Goal: Information Seeking & Learning: Learn about a topic

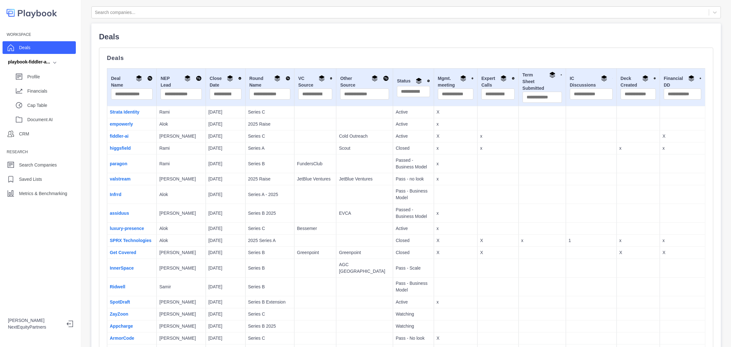
drag, startPoint x: 212, startPoint y: 138, endPoint x: 680, endPoint y: 134, distance: 468.4
click at [680, 134] on tr "fiddler-ai [PERSON_NAME] [DATE] Series C Cold Outreach Active X x X" at bounding box center [406, 136] width 598 height 12
click at [680, 134] on p "X" at bounding box center [682, 136] width 40 height 7
drag, startPoint x: 680, startPoint y: 134, endPoint x: 238, endPoint y: 135, distance: 441.4
click at [238, 135] on tr "fiddler-ai [PERSON_NAME] [DATE] Series C Cold Outreach Active X x X" at bounding box center [406, 136] width 598 height 12
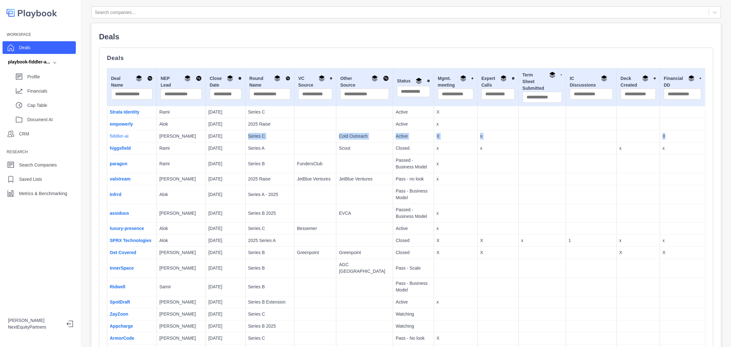
click at [122, 135] on link "fiddler-ai" at bounding box center [119, 136] width 19 height 5
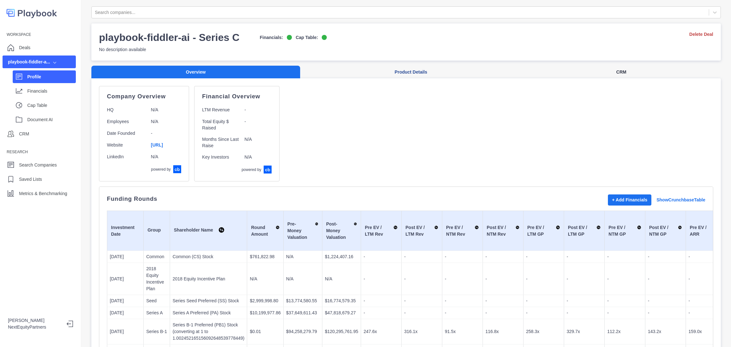
click at [626, 72] on button "CRM" at bounding box center [620, 72] width 199 height 13
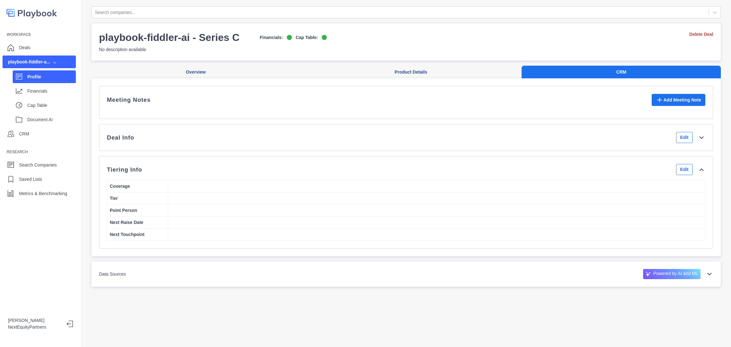
click at [559, 151] on div "Deal Info Edit" at bounding box center [406, 137] width 614 height 27
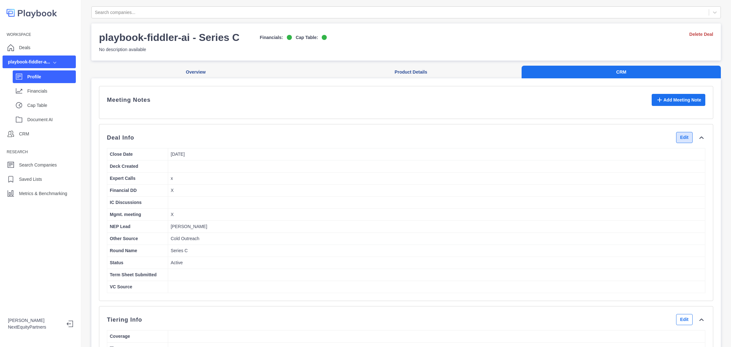
click at [676, 142] on button "Edit" at bounding box center [684, 137] width 16 height 11
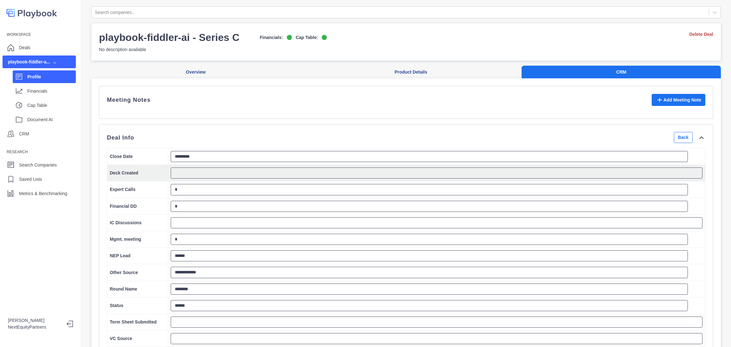
click at [267, 174] on td at bounding box center [436, 173] width 537 height 16
click at [267, 179] on textarea at bounding box center [437, 172] width 532 height 11
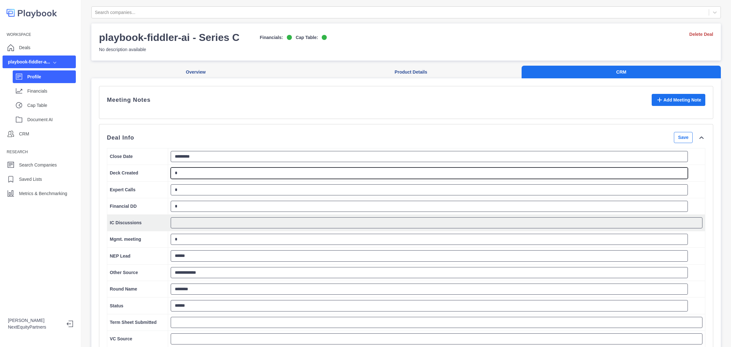
type textarea "*"
click at [261, 228] on textarea at bounding box center [437, 222] width 532 height 11
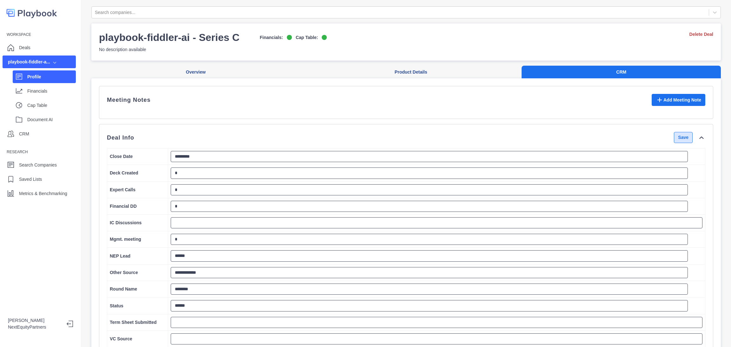
click at [674, 143] on button "Save" at bounding box center [683, 137] width 19 height 11
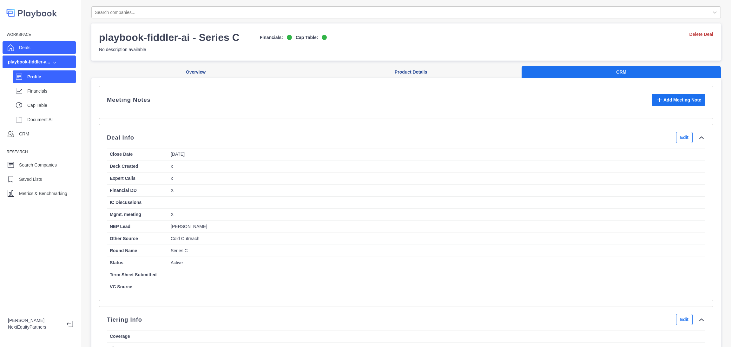
click at [40, 47] on div "Deals" at bounding box center [39, 47] width 73 height 13
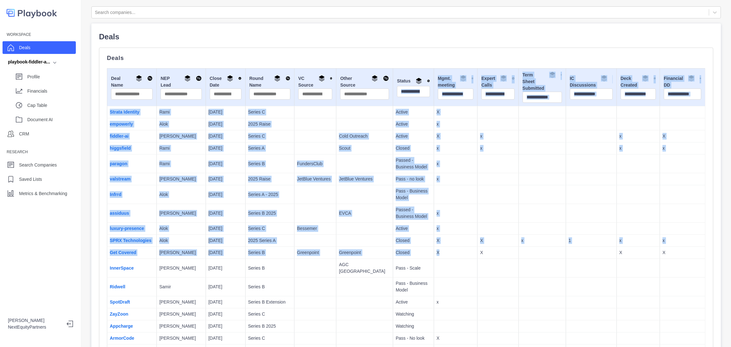
drag, startPoint x: 430, startPoint y: 252, endPoint x: 379, endPoint y: 100, distance: 160.8
click at [395, 179] on p "Pass - no look" at bounding box center [413, 179] width 36 height 7
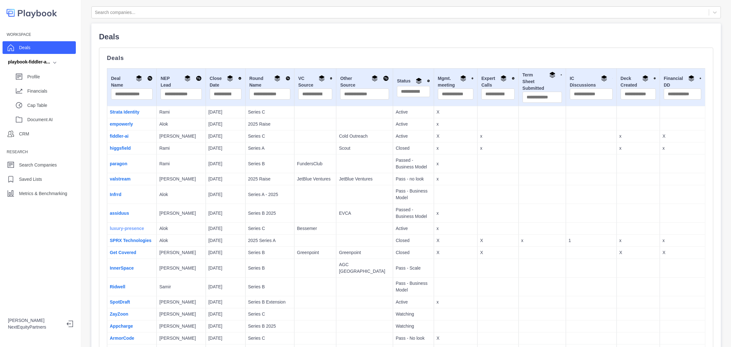
click at [119, 226] on link "luxury-presence" at bounding box center [127, 228] width 34 height 5
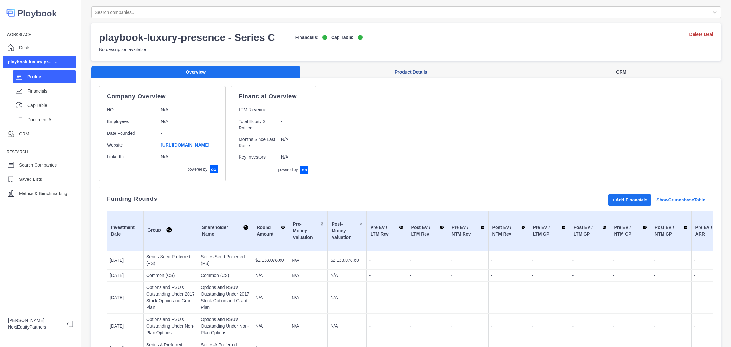
click at [617, 74] on button "CRM" at bounding box center [620, 72] width 199 height 13
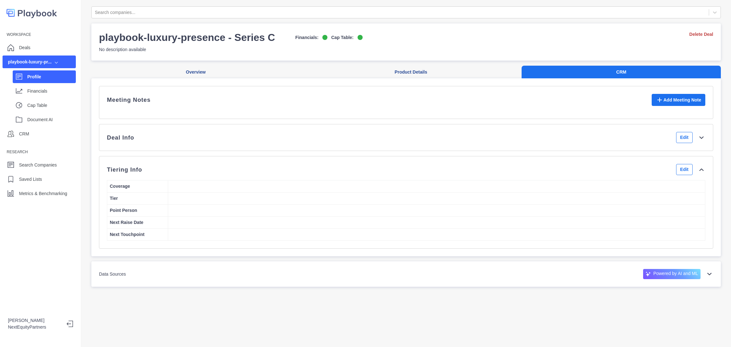
click at [582, 143] on div "Deal Info Edit" at bounding box center [406, 137] width 598 height 11
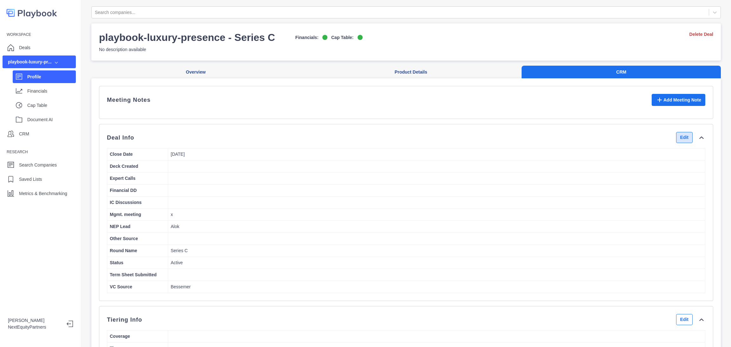
click at [676, 143] on button "Edit" at bounding box center [684, 137] width 16 height 11
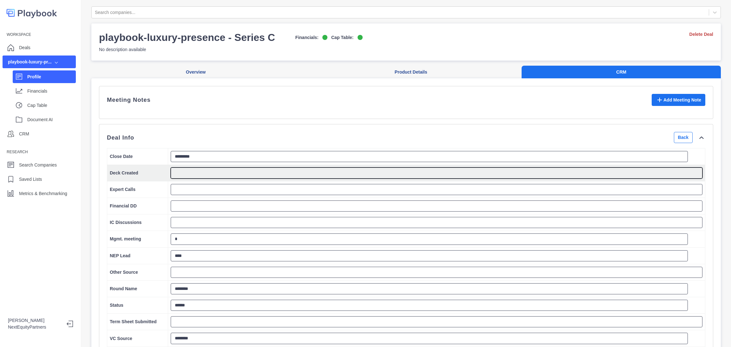
click at [194, 179] on textarea at bounding box center [437, 172] width 532 height 11
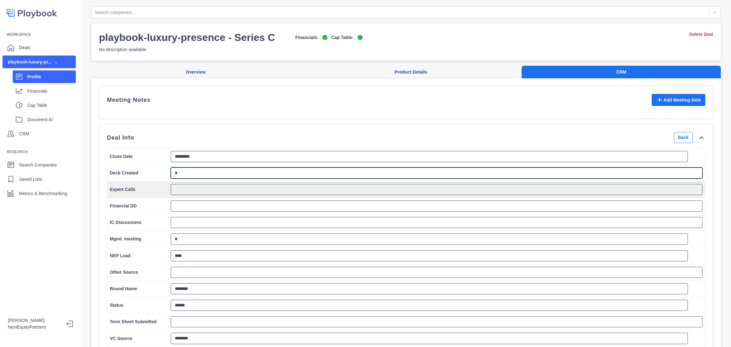
type textarea "*"
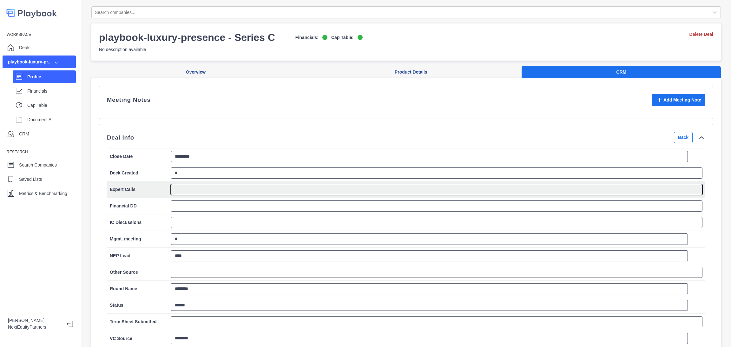
click at [205, 195] on textarea at bounding box center [437, 189] width 532 height 11
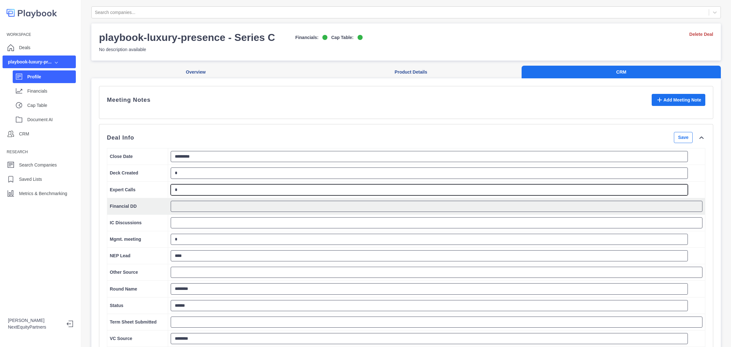
type textarea "*"
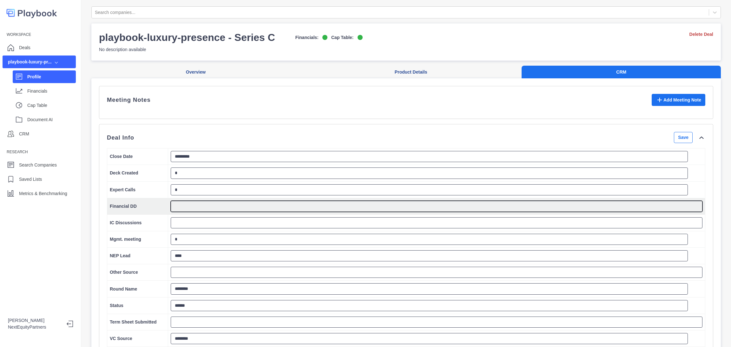
click at [203, 211] on textarea at bounding box center [437, 206] width 532 height 11
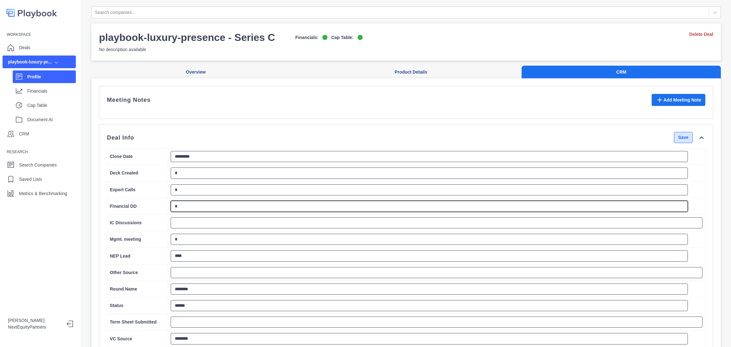
type textarea "*"
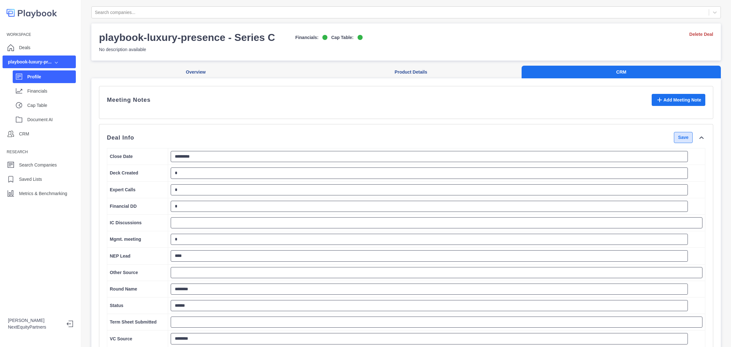
click at [674, 143] on button "Save" at bounding box center [683, 137] width 19 height 11
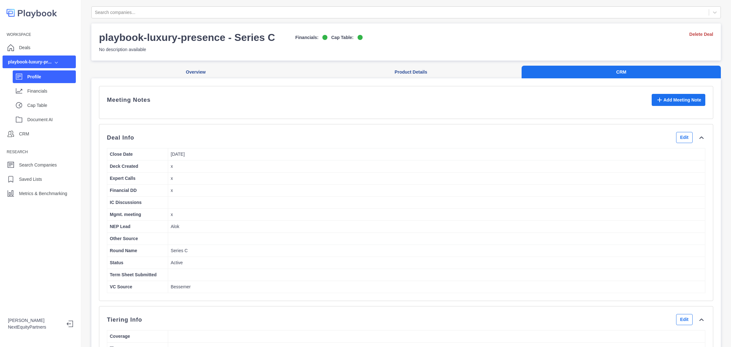
click at [25, 77] on div "Profile" at bounding box center [44, 76] width 63 height 13
click at [35, 48] on div "Deals" at bounding box center [39, 47] width 73 height 13
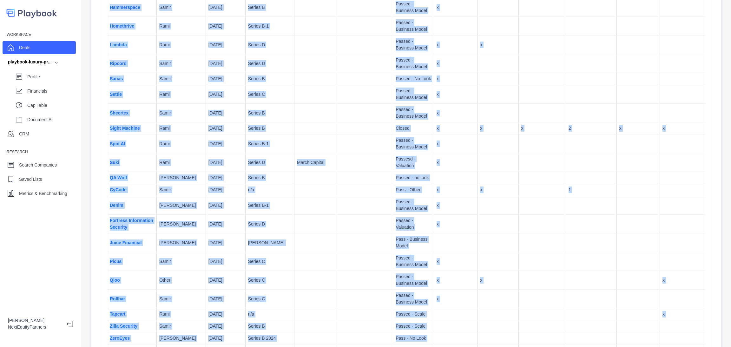
scroll to position [2742, 0]
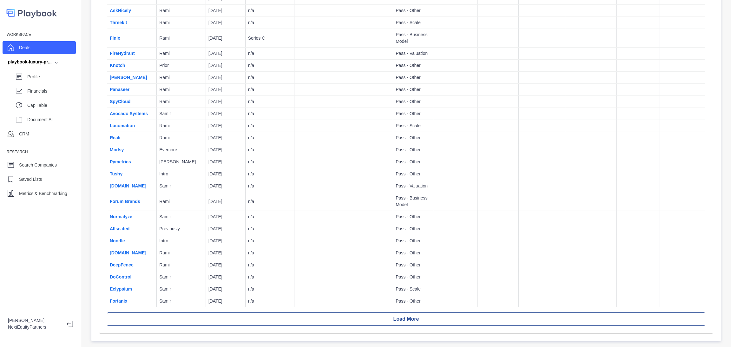
drag, startPoint x: 108, startPoint y: 79, endPoint x: 441, endPoint y: 294, distance: 396.9
copy thead
click at [684, 295] on td at bounding box center [681, 301] width 45 height 12
drag, startPoint x: 683, startPoint y: 285, endPoint x: 321, endPoint y: 319, distance: 364.1
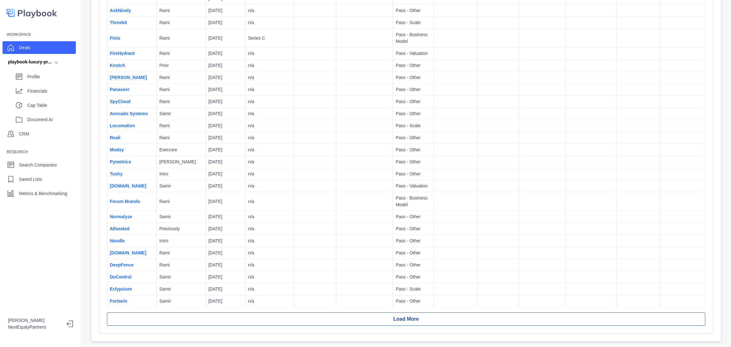
click at [683, 295] on td at bounding box center [681, 301] width 45 height 12
copy thead
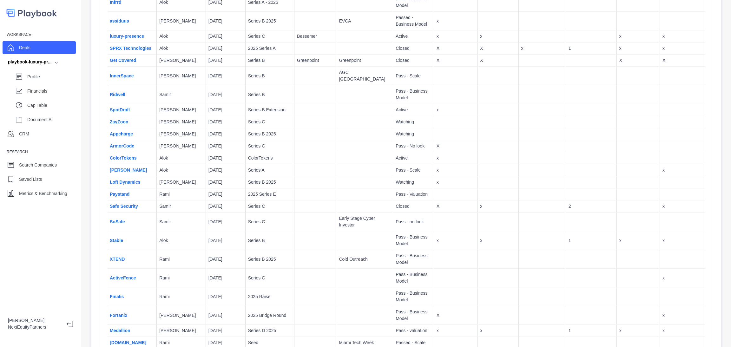
scroll to position [0, 0]
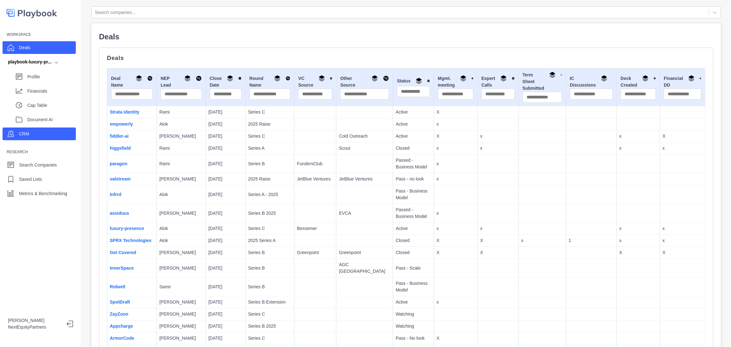
click at [49, 133] on div "CRM" at bounding box center [39, 133] width 73 height 13
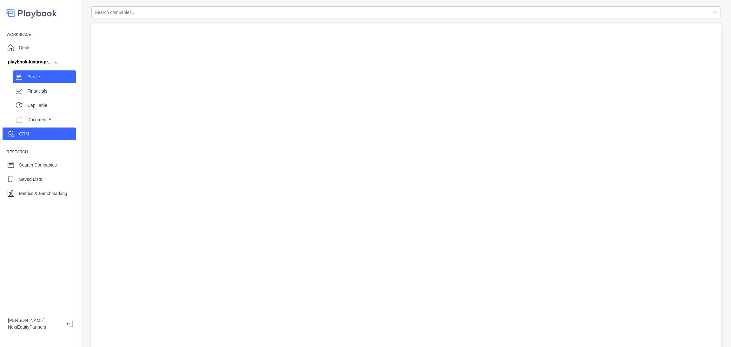
click at [33, 73] on div "Profile" at bounding box center [51, 77] width 49 height 10
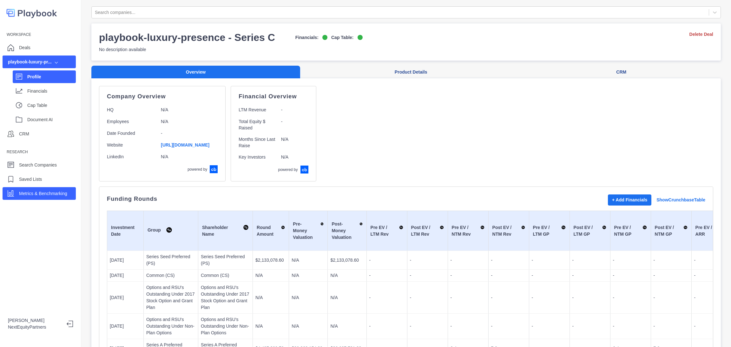
click at [61, 196] on p "Metrics & Benchmarking" at bounding box center [43, 193] width 48 height 7
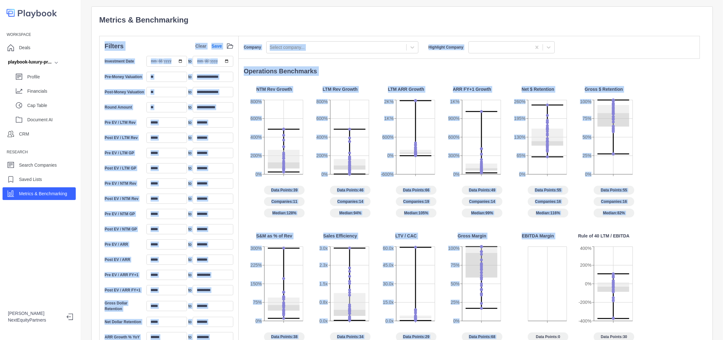
drag, startPoint x: 367, startPoint y: 10, endPoint x: 533, endPoint y: 259, distance: 299.0
click at [533, 259] on div "**********" at bounding box center [402, 245] width 622 height 479
click at [532, 232] on div "NTM Rev Growth 0% 200% 400% 600% 800% Data Points: 39 Companies: 11 Median: 128…" at bounding box center [472, 230] width 456 height 288
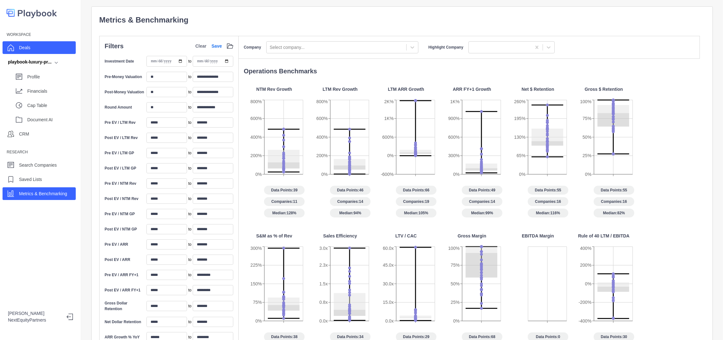
click at [24, 46] on p "Deals" at bounding box center [24, 47] width 11 height 7
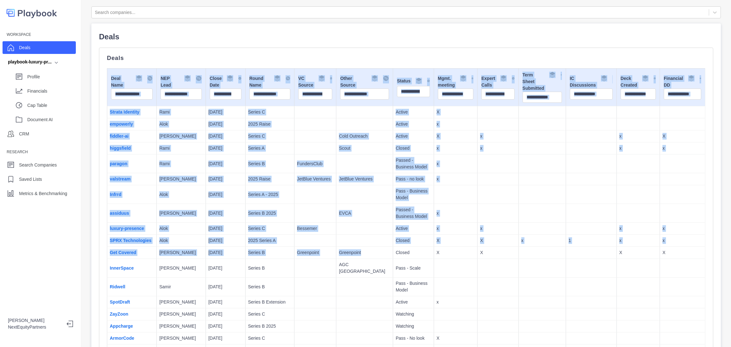
drag, startPoint x: 198, startPoint y: 86, endPoint x: 355, endPoint y: 249, distance: 226.3
click at [354, 249] on td "Greenpoint" at bounding box center [364, 253] width 57 height 12
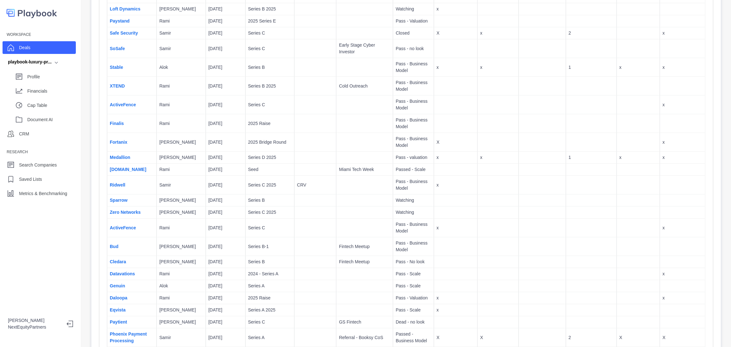
scroll to position [333, 0]
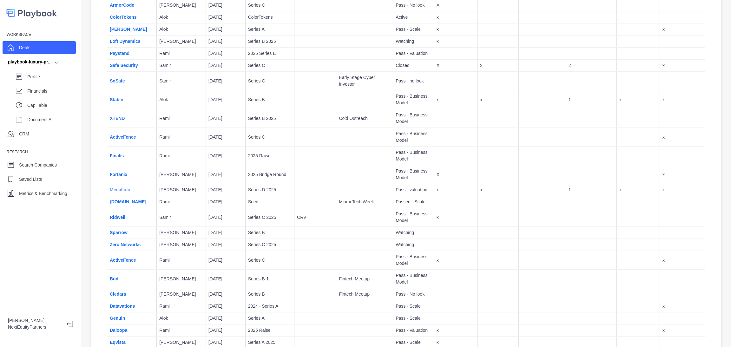
click at [115, 187] on link "Medallion" at bounding box center [120, 189] width 21 height 5
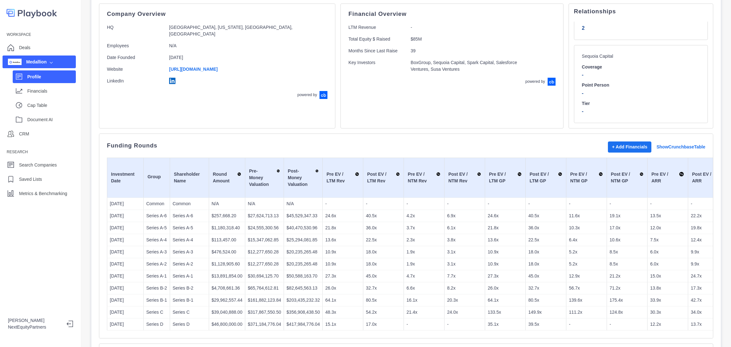
scroll to position [142, 0]
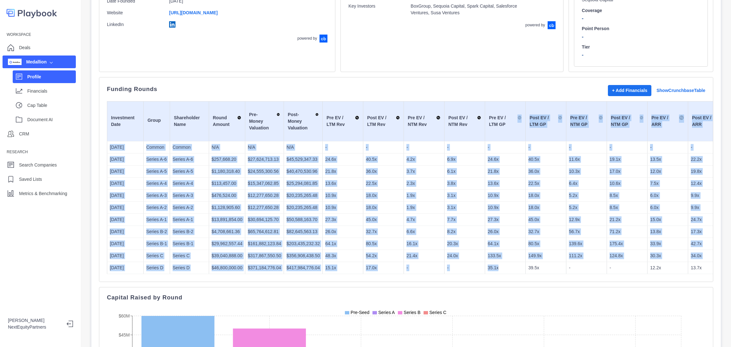
drag, startPoint x: 508, startPoint y: 272, endPoint x: 503, endPoint y: 134, distance: 137.7
click at [503, 134] on table "Investment Date Group Shareholder Name Round Amount Pre-Money Valuation Post-Mo…" at bounding box center [628, 187] width 1043 height 173
click at [503, 134] on td "Pre EV / LTM GP" at bounding box center [505, 121] width 41 height 40
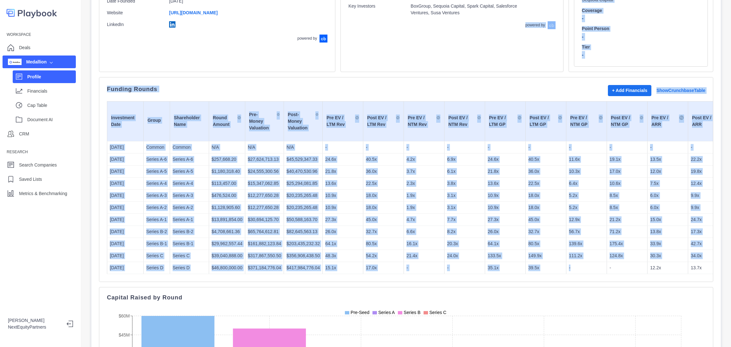
drag, startPoint x: 569, startPoint y: 273, endPoint x: 503, endPoint y: 68, distance: 214.9
click at [503, 68] on div "Company Overview HQ [GEOGRAPHIC_DATA], [US_STATE], [GEOGRAPHIC_DATA], [GEOGRAPH…" at bounding box center [406, 256] width 614 height 618
click at [538, 228] on td "32.7x" at bounding box center [545, 231] width 41 height 12
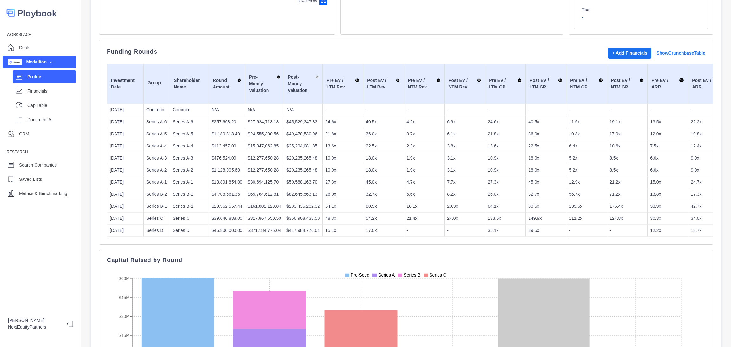
scroll to position [95, 0]
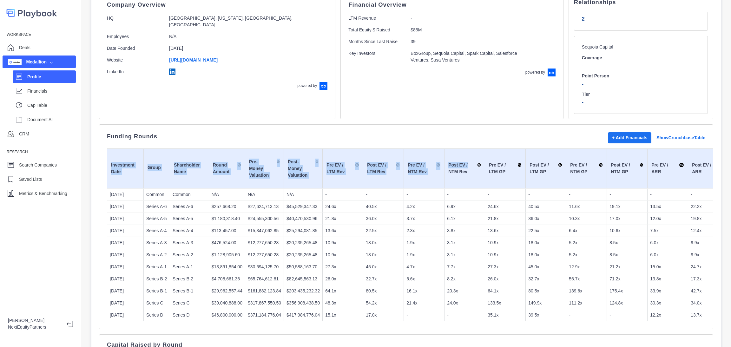
drag, startPoint x: 511, startPoint y: 245, endPoint x: 472, endPoint y: 153, distance: 100.2
click at [472, 153] on div "Funding Rounds + Add Financials Show Crunchbase Table Investment Date Group Sha…" at bounding box center [406, 226] width 614 height 205
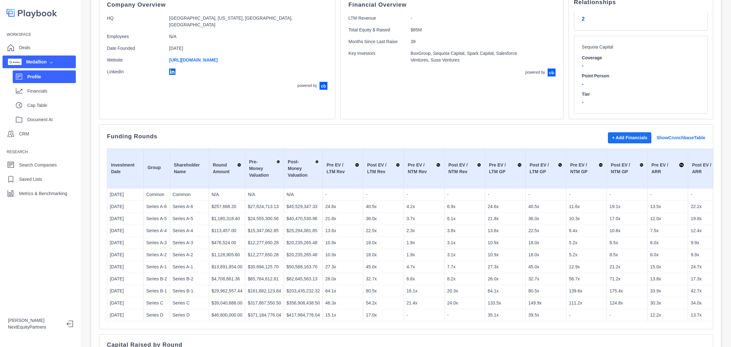
click at [496, 248] on td "10.9x" at bounding box center [505, 243] width 41 height 12
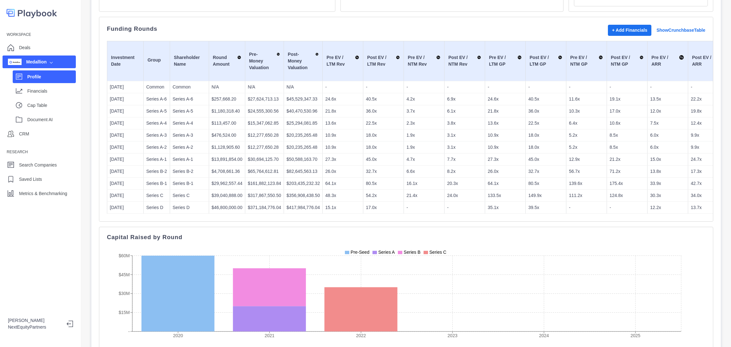
drag, startPoint x: 540, startPoint y: 166, endPoint x: 539, endPoint y: 177, distance: 10.8
click at [540, 167] on tbody "[DATE] Common Common N/A N/A N/A - - - - - - - - - - - - N/M N/M N/M - - N/M - …" at bounding box center [628, 147] width 1042 height 133
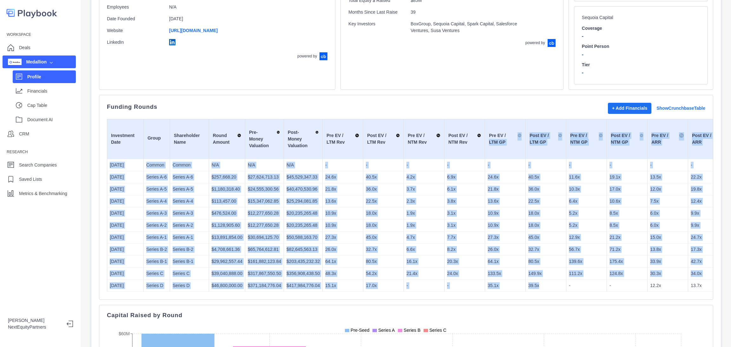
scroll to position [48, 0]
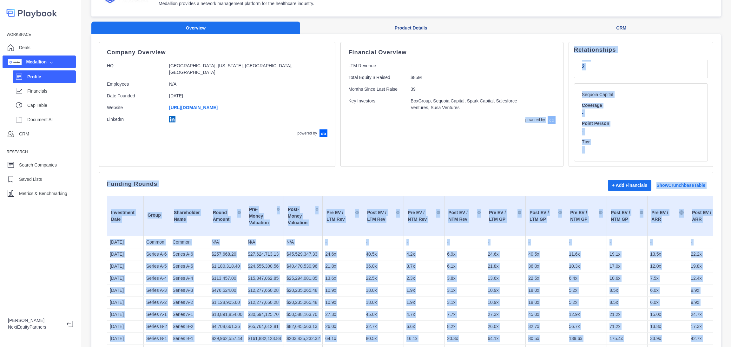
drag, startPoint x: 541, startPoint y: 265, endPoint x: 515, endPoint y: 166, distance: 101.9
click at [515, 166] on div "Company Overview HQ [GEOGRAPHIC_DATA], [US_STATE], [GEOGRAPHIC_DATA], [GEOGRAPH…" at bounding box center [406, 351] width 614 height 618
click at [515, 166] on div "Financial Overview LTM Revenue - Total Equity $ Raised $85M Months Since Last R…" at bounding box center [451, 104] width 223 height 125
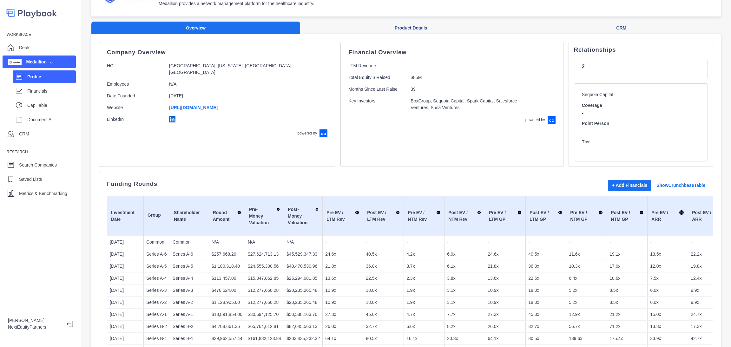
click at [513, 199] on td "Pre EV / LTM GP" at bounding box center [505, 216] width 41 height 40
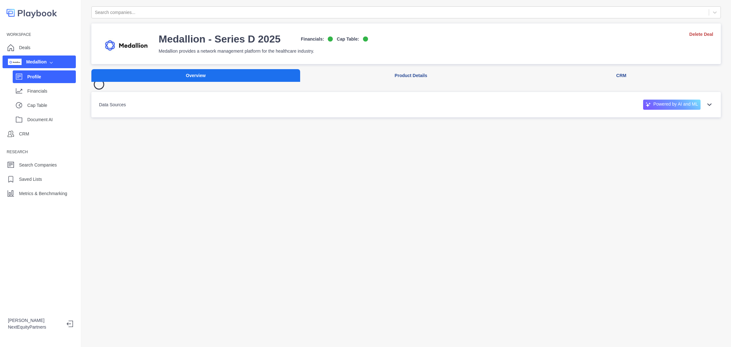
scroll to position [0, 0]
